Goal: Navigation & Orientation: Find specific page/section

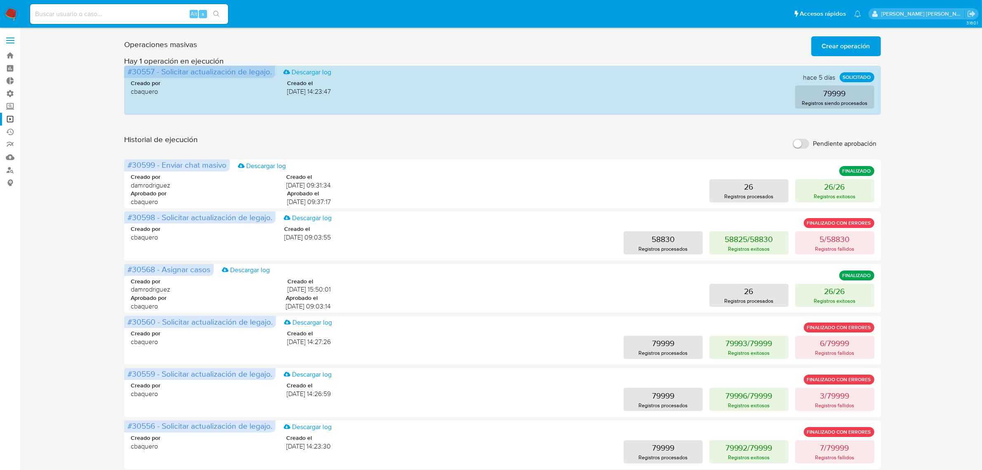
click at [15, 39] on label at bounding box center [10, 40] width 21 height 17
click at [0, 0] on input "checkbox" at bounding box center [0, 0] width 0 height 0
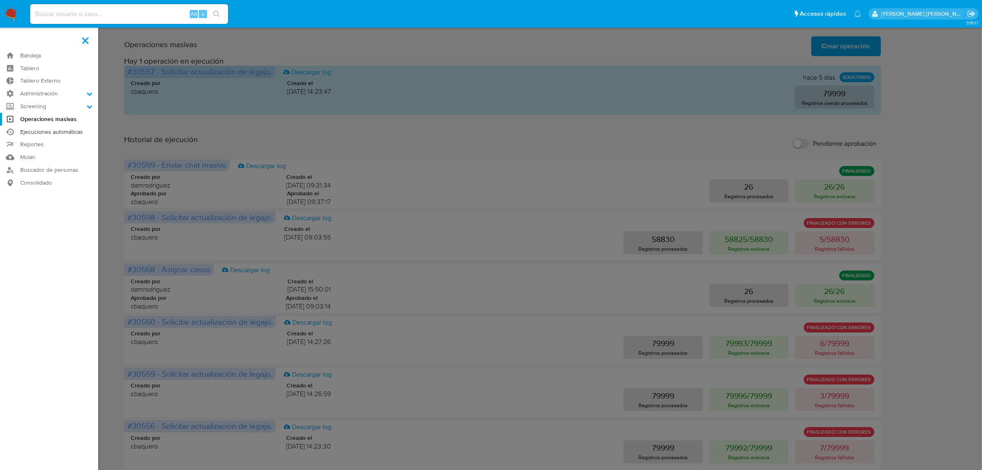
click at [56, 132] on link "Ejecuciones automáticas" at bounding box center [49, 131] width 98 height 13
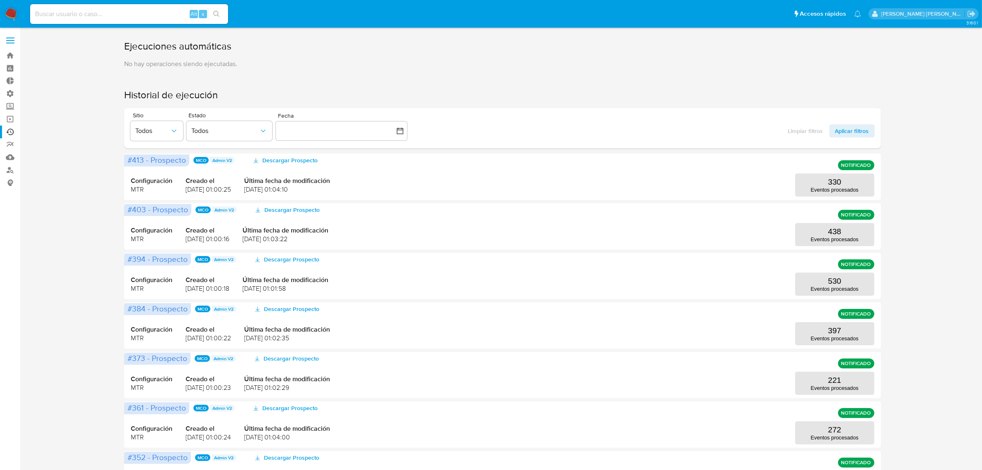
click at [8, 40] on span at bounding box center [10, 40] width 8 height 1
click at [0, 0] on input "checkbox" at bounding box center [0, 0] width 0 height 0
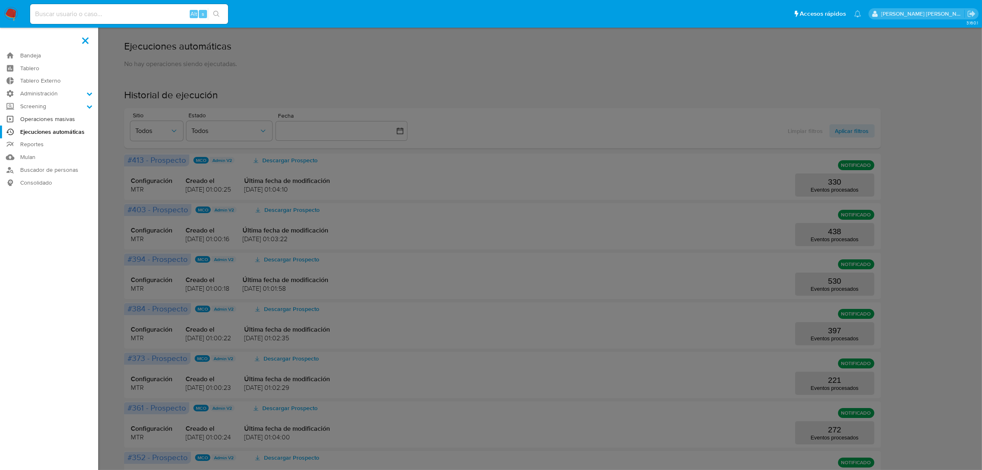
click at [50, 120] on link "Operaciones masivas" at bounding box center [49, 119] width 98 height 13
